Goal: Task Accomplishment & Management: Manage account settings

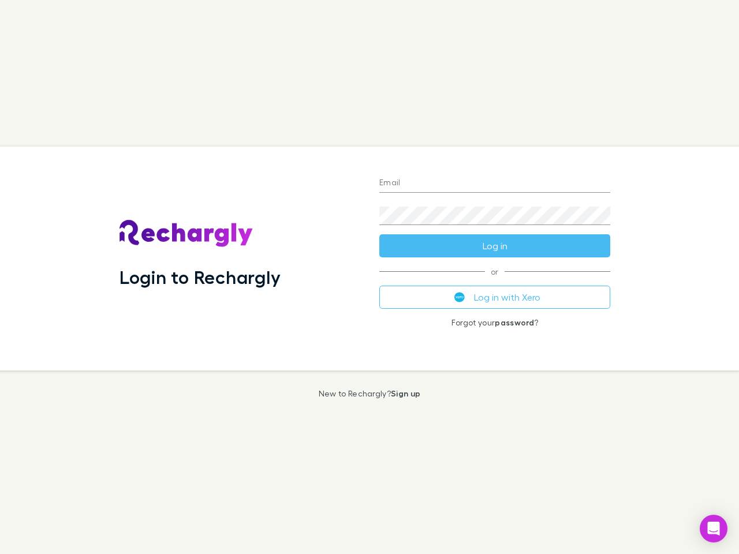
click at [370, 277] on div "Login to Rechargly" at bounding box center [240, 259] width 260 height 224
click at [495, 184] on input "Email" at bounding box center [494, 183] width 231 height 18
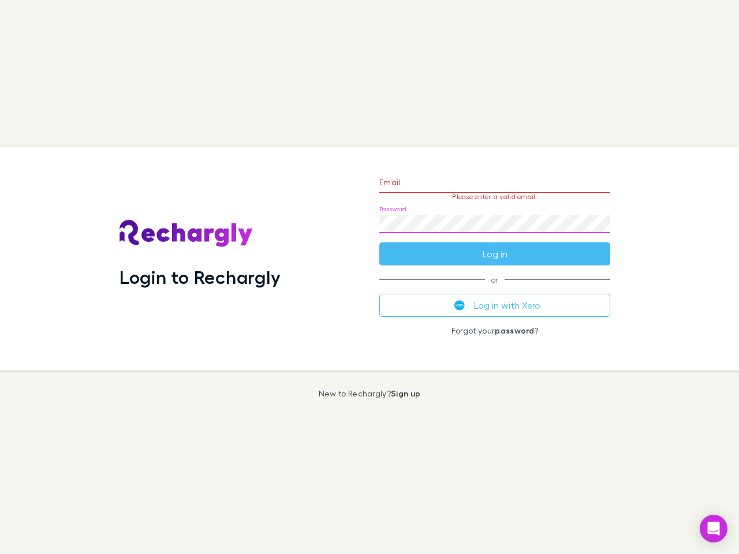
click at [495, 246] on form "Email Please enter a valid email. Password Log in" at bounding box center [494, 215] width 231 height 100
click at [495, 297] on div "Email Please enter a valid email. Password Log in or Log in with Xero Forgot yo…" at bounding box center [494, 259] width 249 height 224
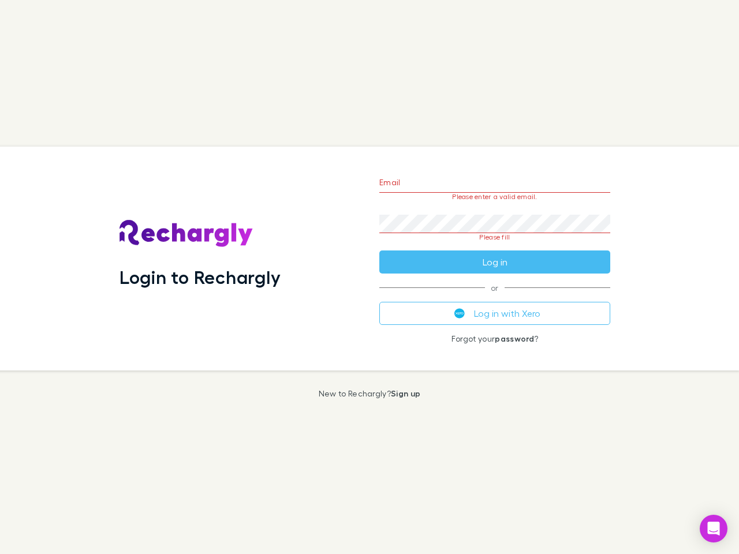
click at [714, 529] on icon "Open Intercom Messenger" at bounding box center [714, 529] width 12 height 14
